Goal: Navigation & Orientation: Find specific page/section

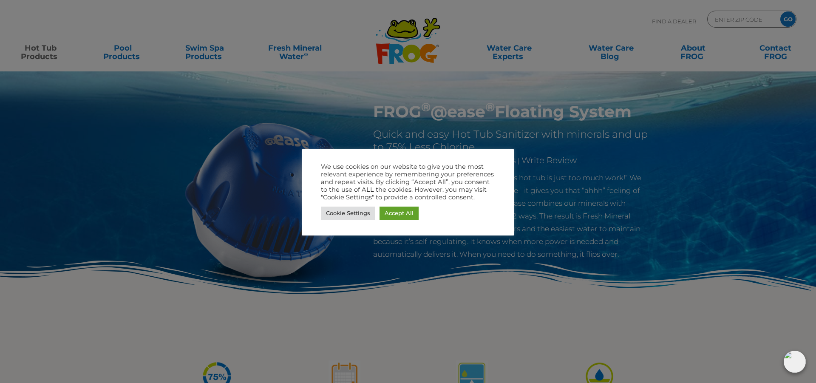
click at [398, 220] on div "Cookie Settings Accept All" at bounding box center [408, 212] width 174 height 17
click at [392, 214] on link "Accept All" at bounding box center [399, 213] width 39 height 13
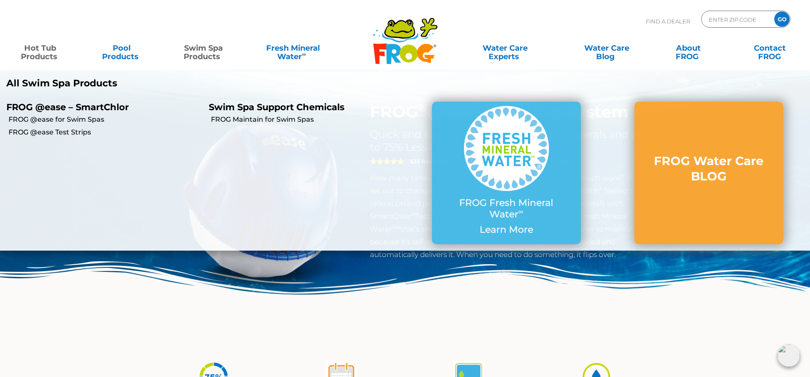
click at [215, 56] on link "Swim Spa Products" at bounding box center [203, 48] width 63 height 17
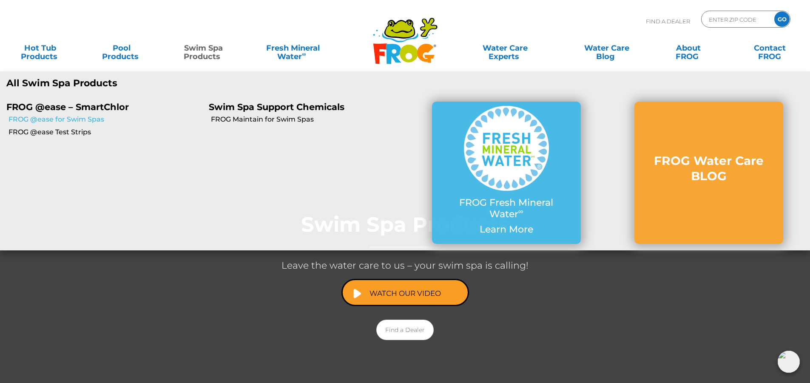
click at [88, 119] on link "FROG @ease for Swim Spas" at bounding box center [105, 119] width 194 height 9
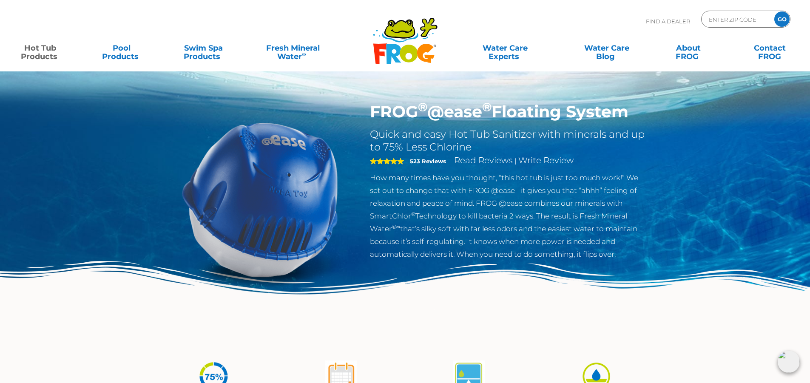
click at [39, 57] on link "Hot Tub Products" at bounding box center [39, 48] width 63 height 17
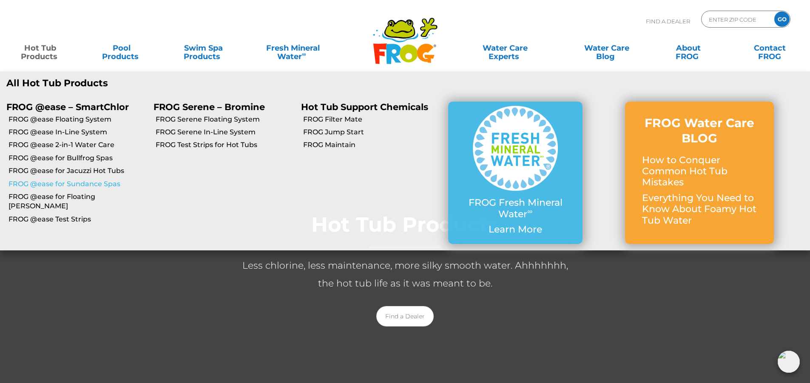
click at [99, 183] on link "FROG @ease for Sundance Spas" at bounding box center [77, 183] width 139 height 9
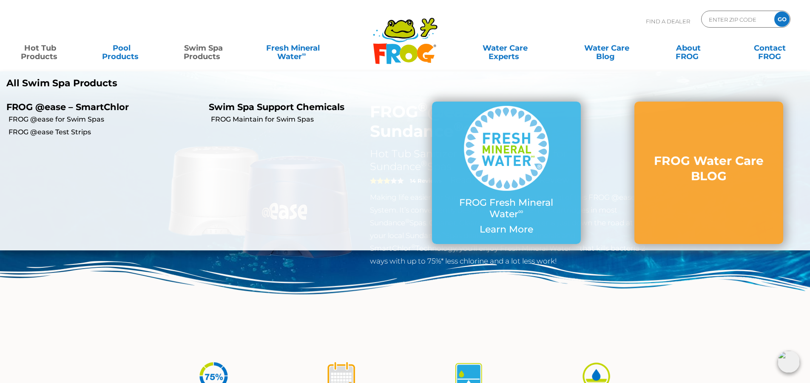
click at [214, 57] on link "Swim Spa Products" at bounding box center [203, 48] width 63 height 17
